Goal: Transaction & Acquisition: Purchase product/service

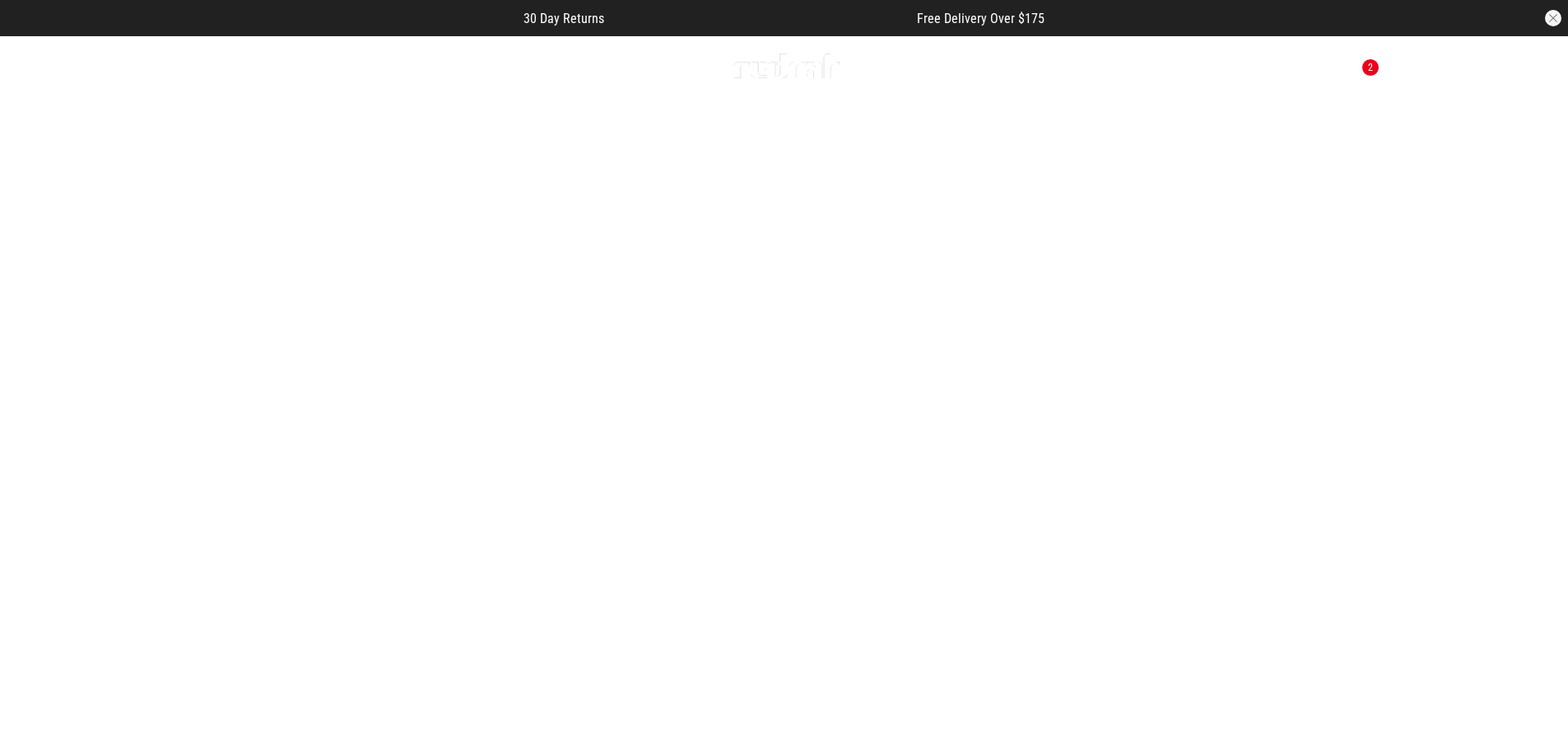
click at [1530, 409] on button "Next slide" at bounding box center [1531, 426] width 22 height 36
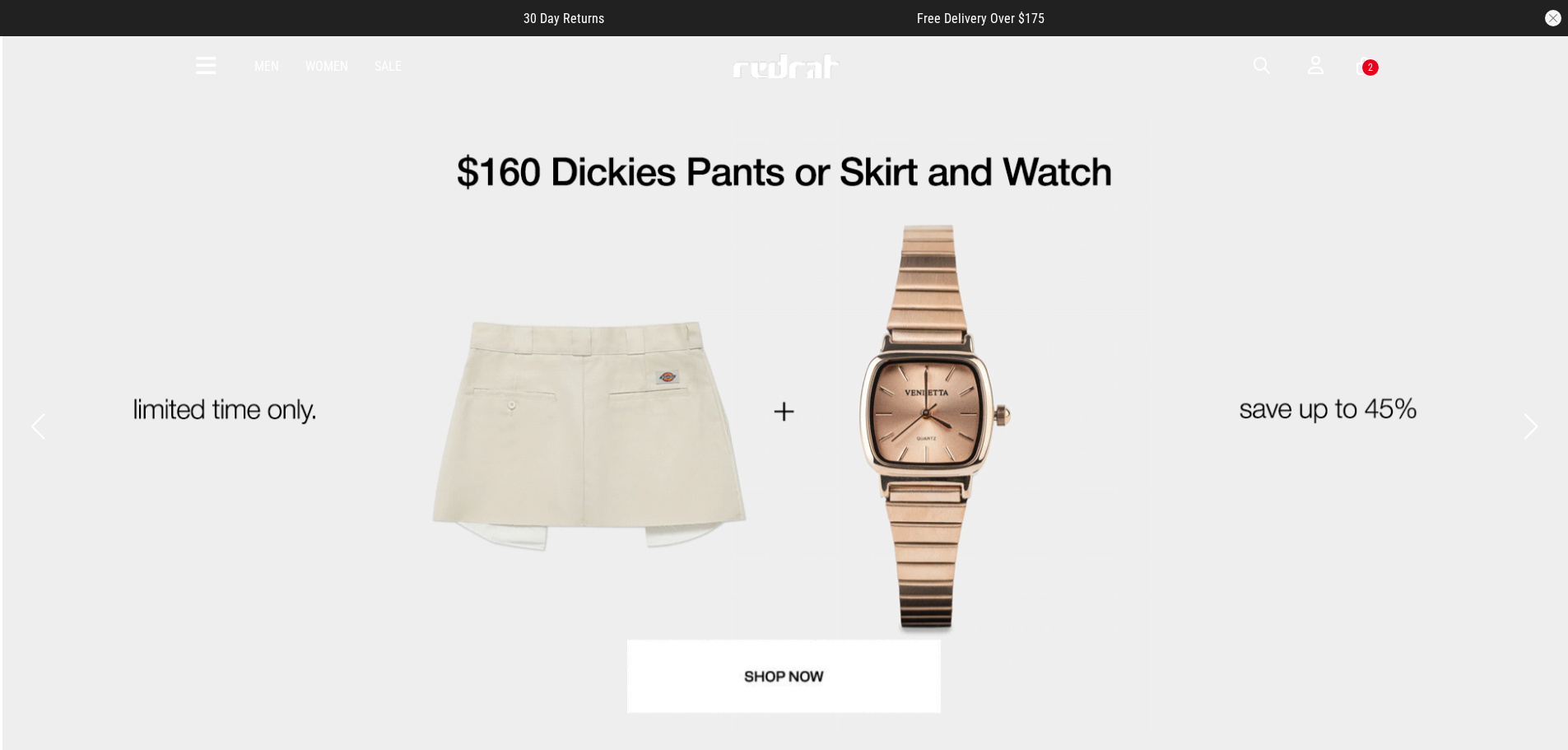
click at [1530, 409] on button "Next slide" at bounding box center [1531, 426] width 22 height 36
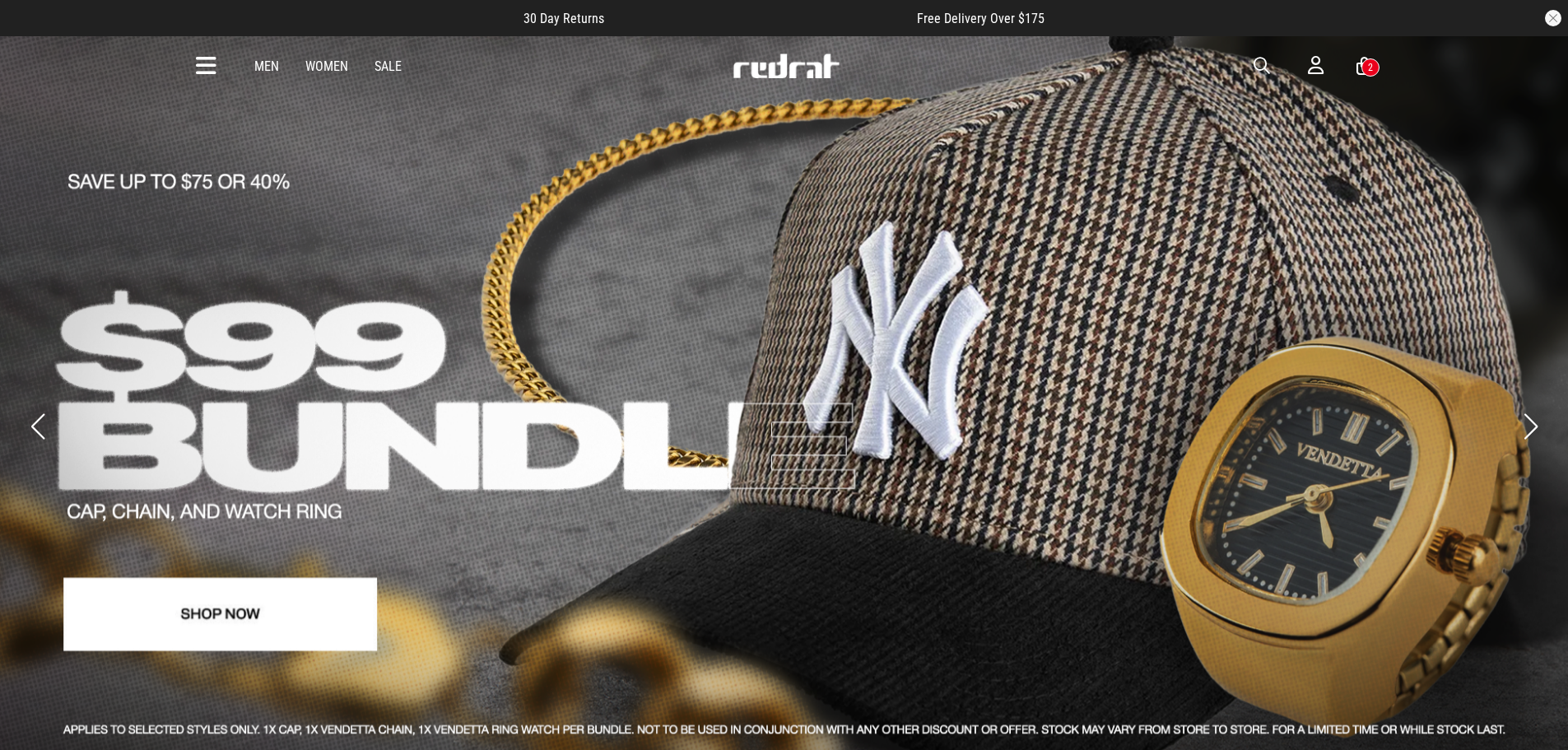
click at [1528, 409] on button "Next slide" at bounding box center [1531, 426] width 22 height 36
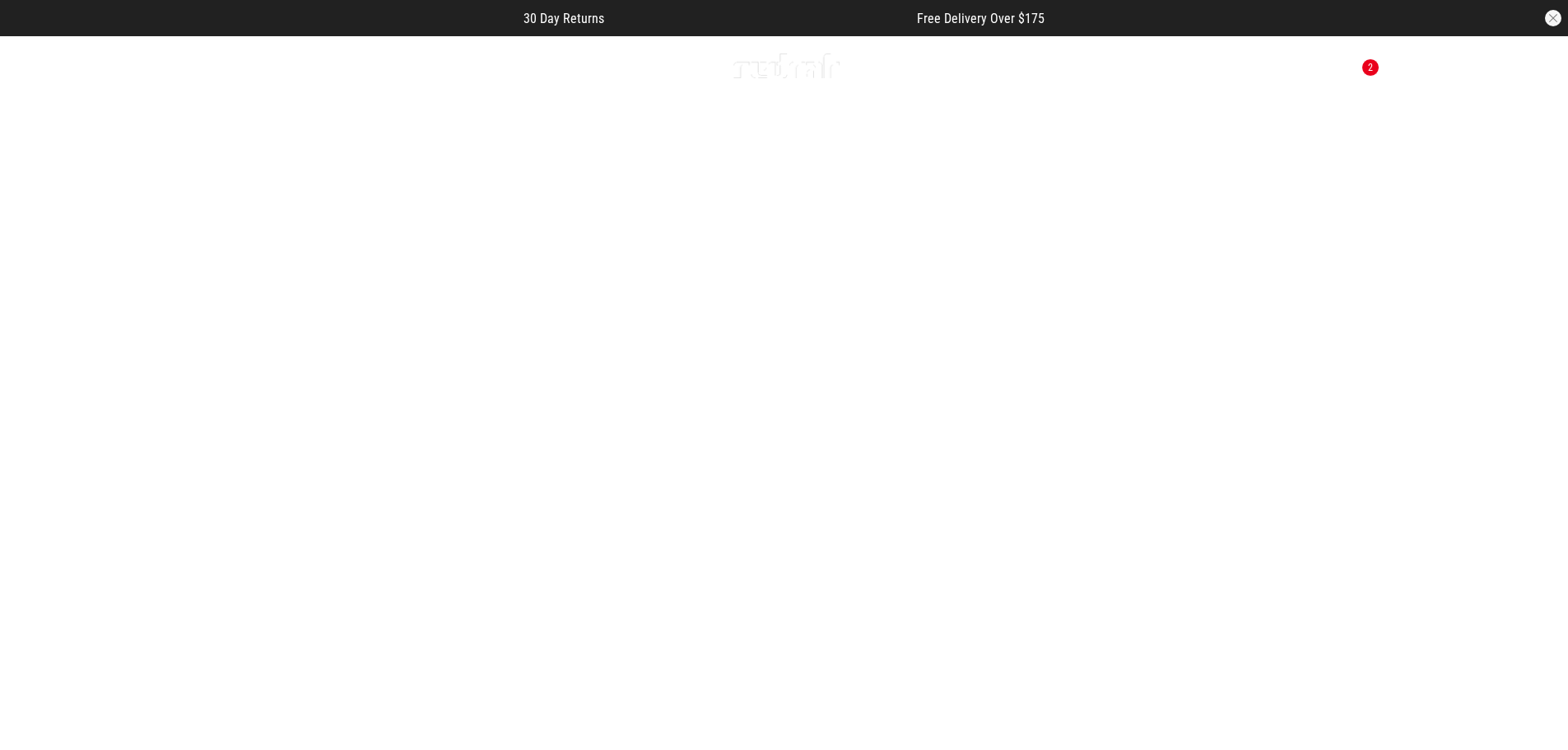
click at [207, 69] on icon at bounding box center [206, 65] width 21 height 27
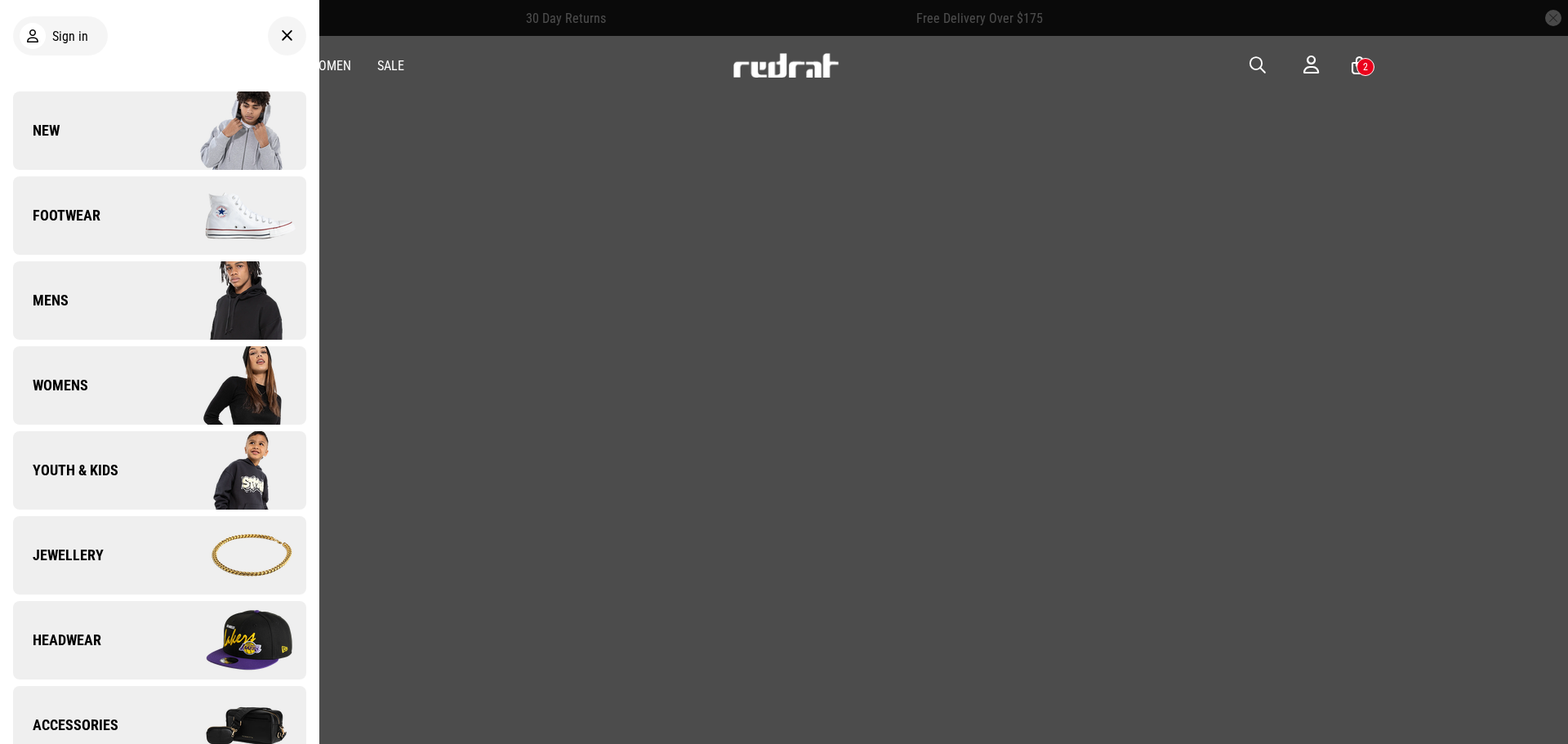
scroll to position [245, 0]
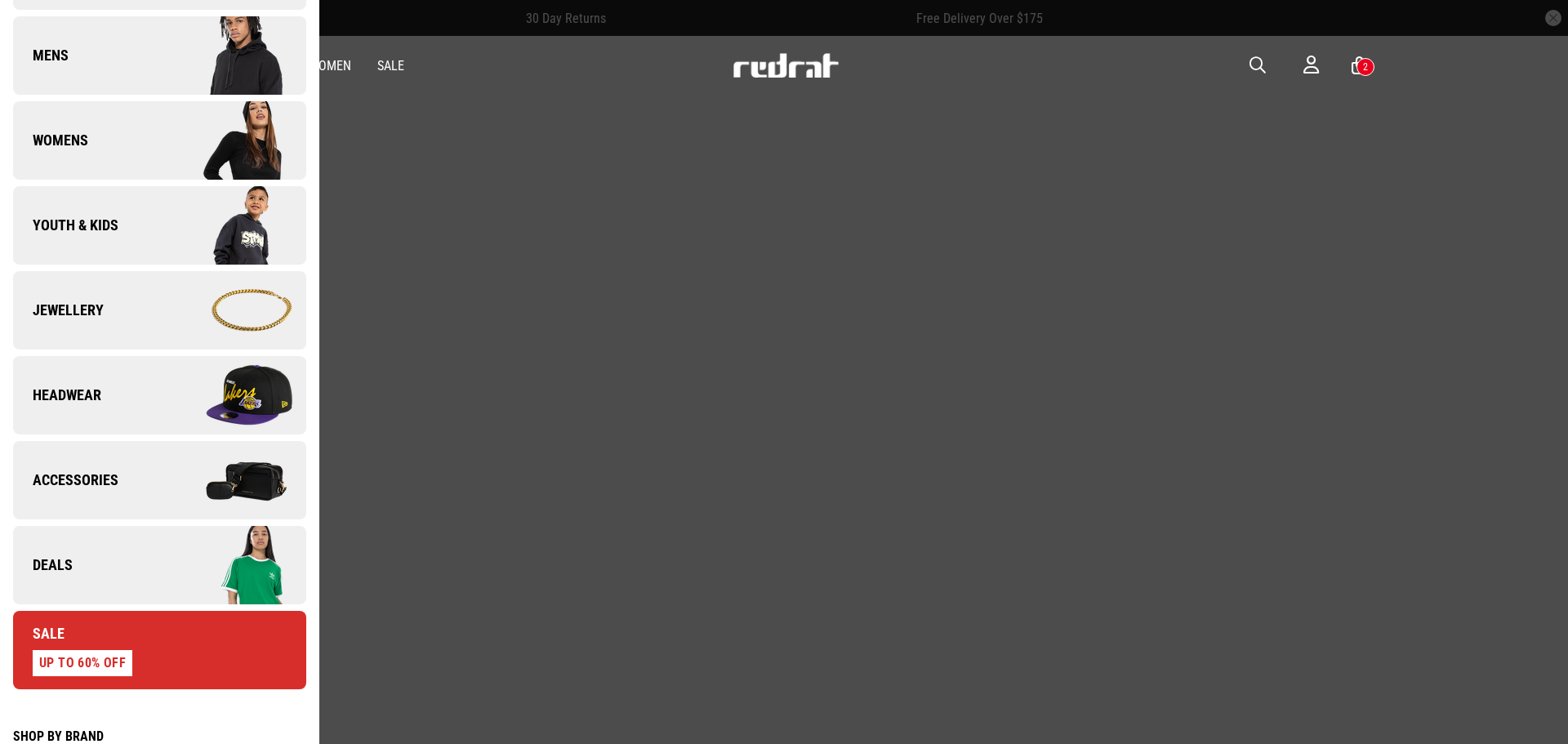
click at [130, 565] on link "Deals" at bounding box center [159, 564] width 293 height 79
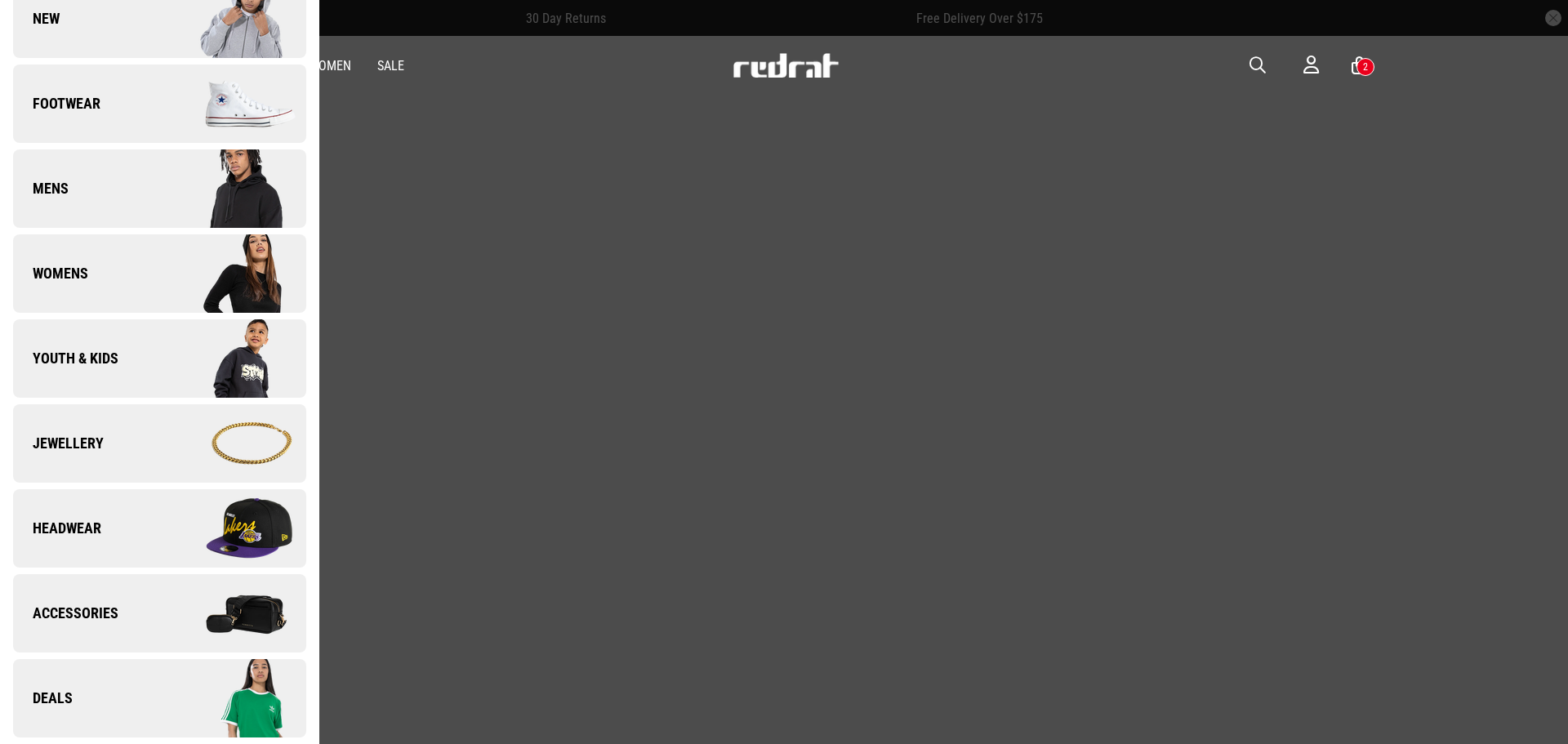
scroll to position [0, 0]
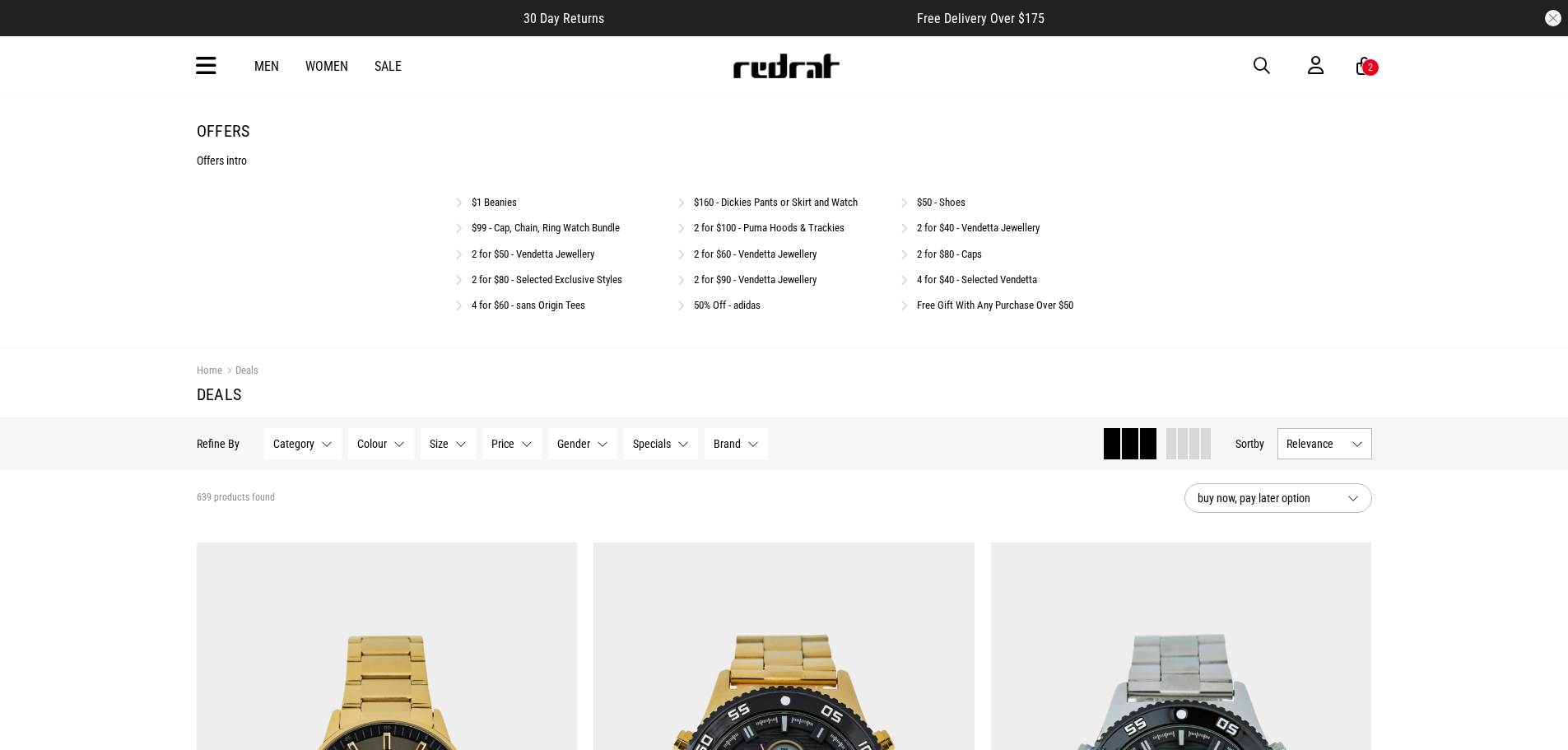
click at [772, 229] on link "2 for $100 - Puma Hoods & Trackies" at bounding box center [769, 227] width 150 height 12
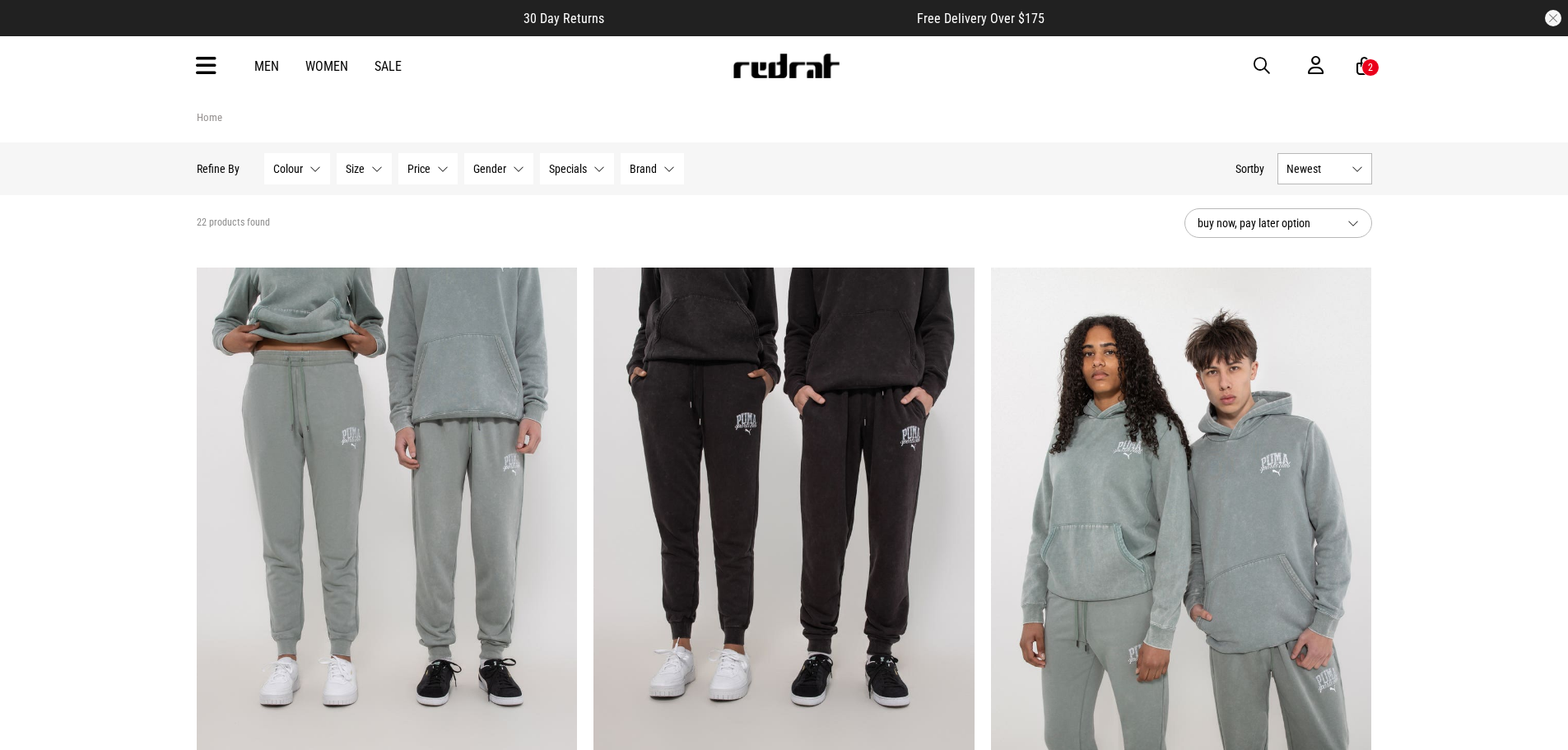
click at [1261, 66] on span "button" at bounding box center [1262, 65] width 17 height 20
click at [802, 67] on input "search" at bounding box center [742, 65] width 494 height 33
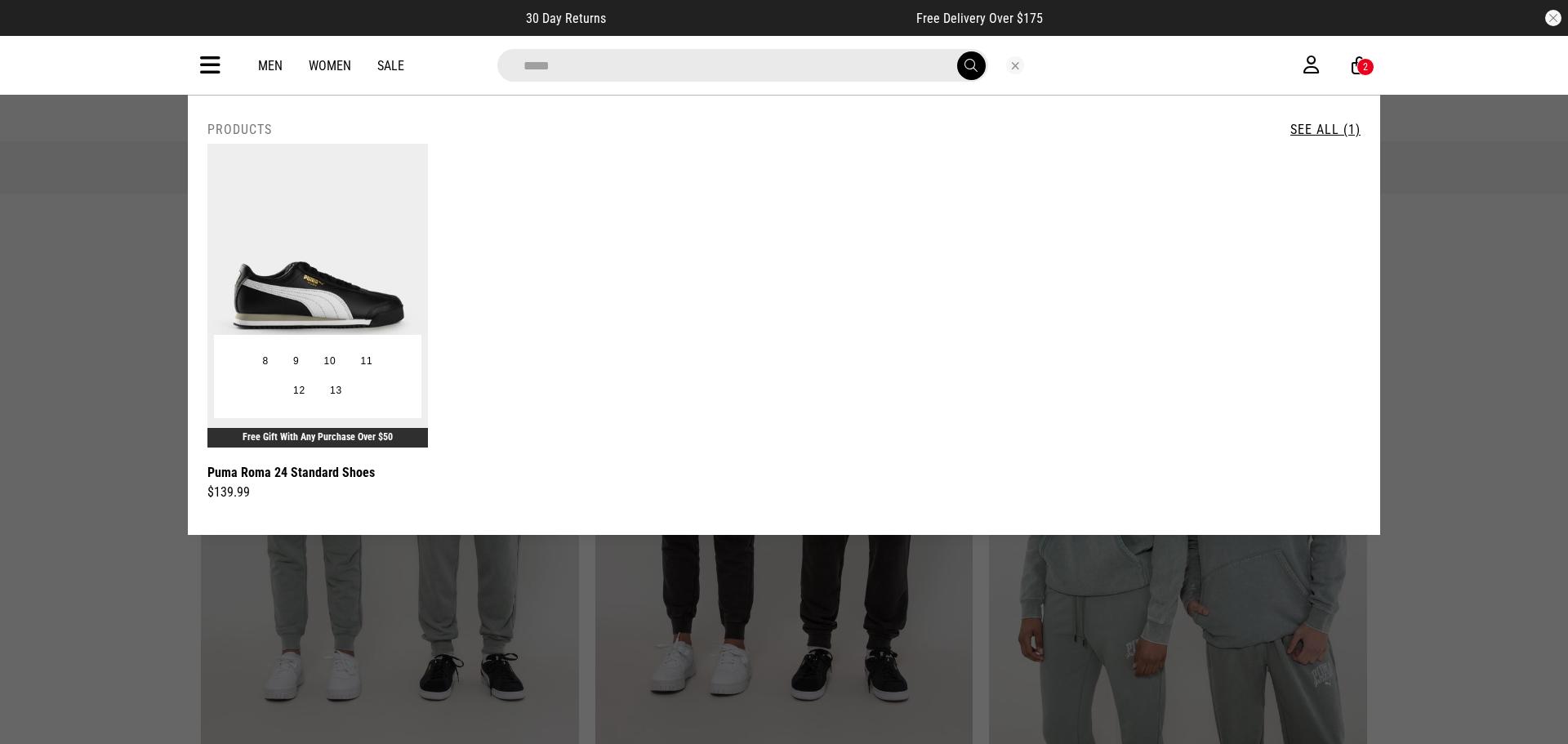
type input "*****"
click at [294, 245] on img at bounding box center [317, 295] width 220 height 304
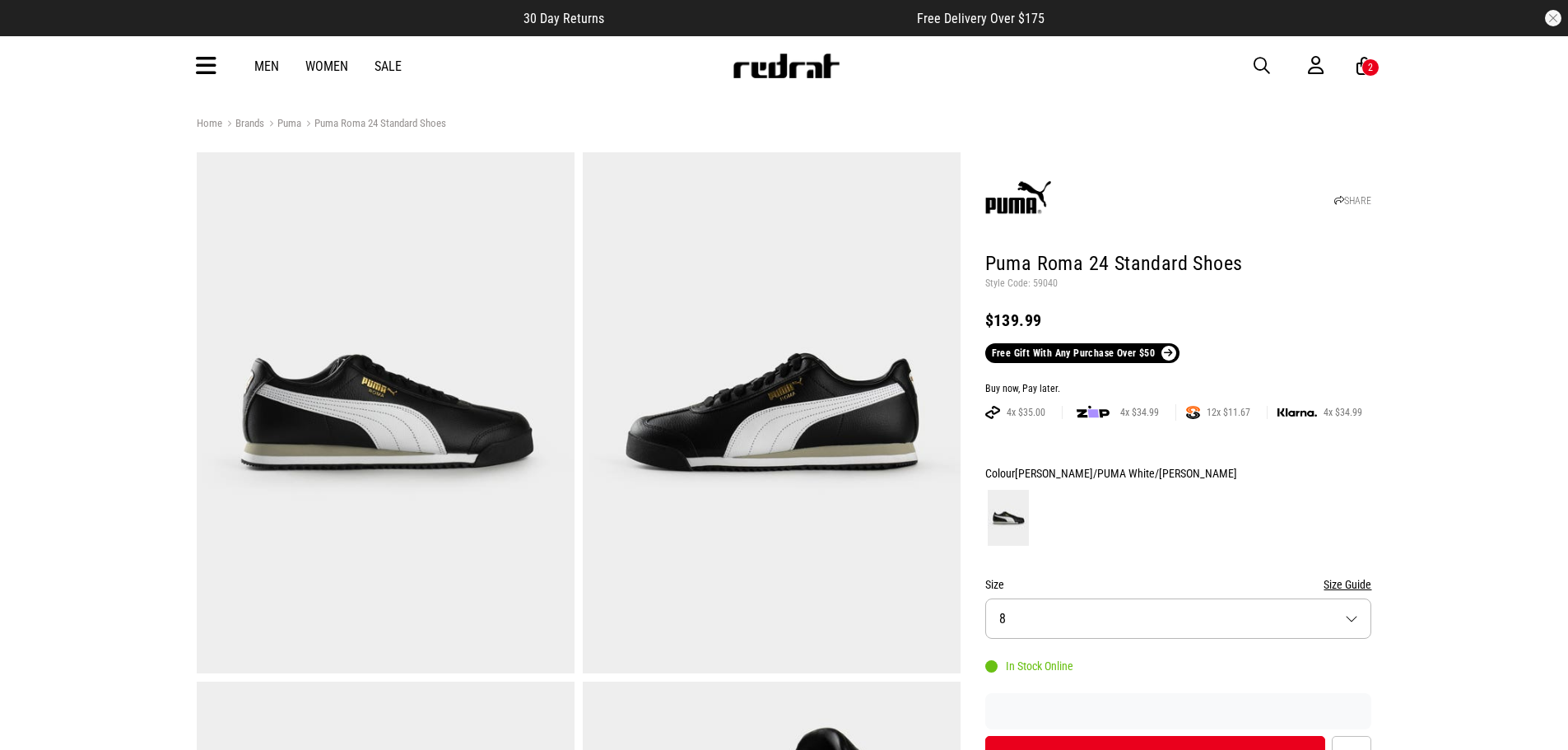
click at [1047, 283] on p "Style Code: 59040" at bounding box center [1178, 284] width 387 height 13
copy p "59040"
